Goal: Task Accomplishment & Management: Use online tool/utility

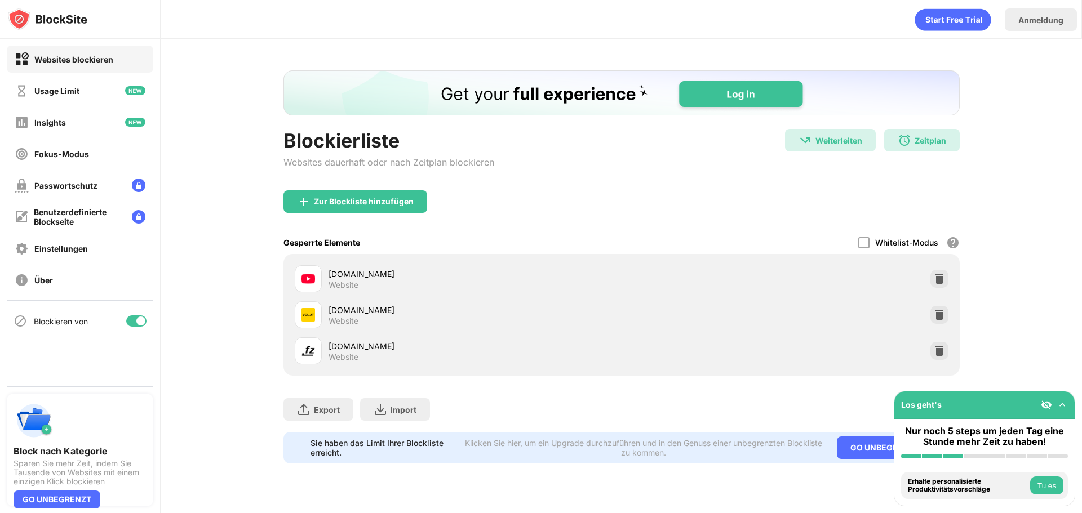
click at [141, 321] on div at bounding box center [140, 321] width 9 height 9
click at [136, 321] on div at bounding box center [131, 321] width 9 height 9
click at [1038, 280] on div "Blockierliste Websites dauerhaft oder nach Zeitplan blockieren Weiterleiten Wei…" at bounding box center [621, 267] width 921 height 456
click at [1060, 404] on img at bounding box center [1061, 404] width 11 height 11
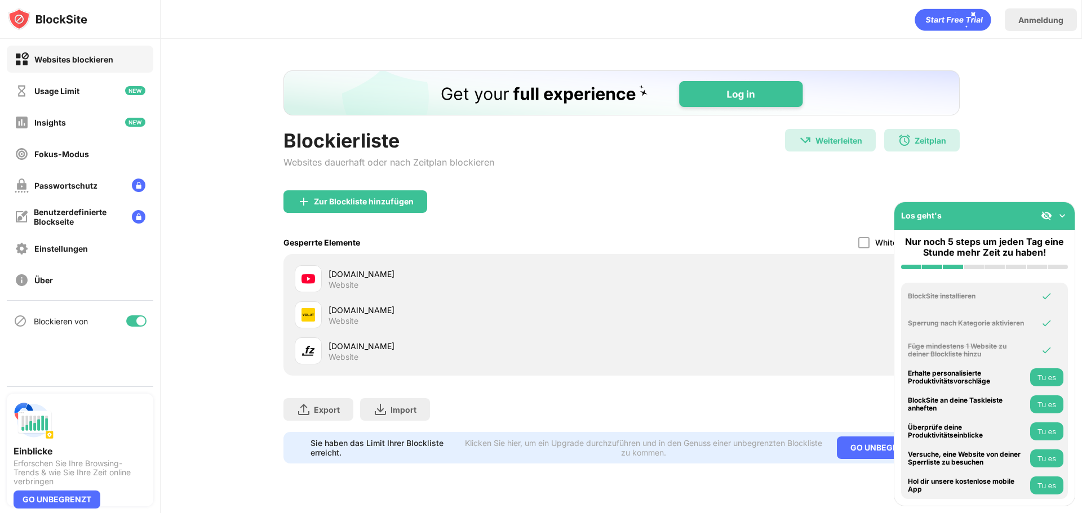
click at [1015, 162] on div "Blockierliste Websites dauerhaft oder nach Zeitplan blockieren Weiterleiten Wei…" at bounding box center [621, 267] width 921 height 456
